Goal: Task Accomplishment & Management: Manage account settings

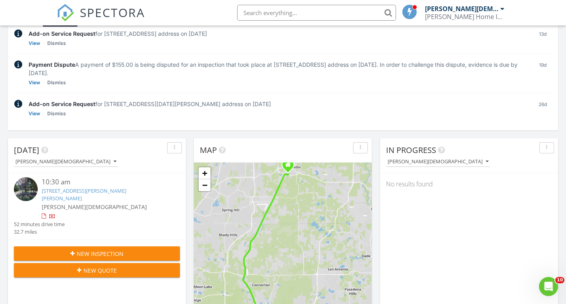
scroll to position [98, 0]
click at [74, 187] on link "18812 Carr Dr, Lutz, FL 33559" at bounding box center [84, 194] width 85 height 15
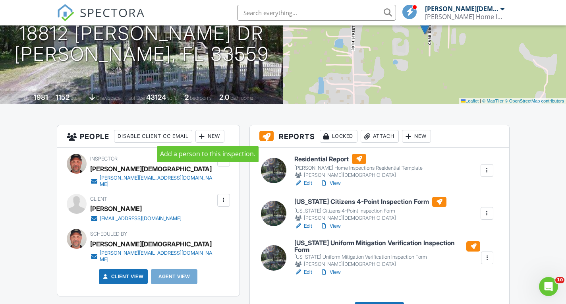
click at [206, 134] on div at bounding box center [202, 136] width 8 height 8
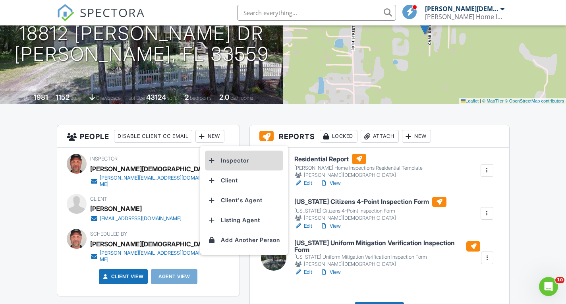
click at [220, 153] on li "Inspector" at bounding box center [244, 160] width 78 height 20
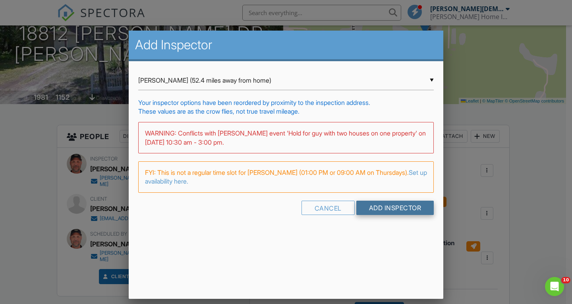
click at [393, 206] on input "Add Inspector" at bounding box center [395, 208] width 78 height 14
